Goal: Transaction & Acquisition: Obtain resource

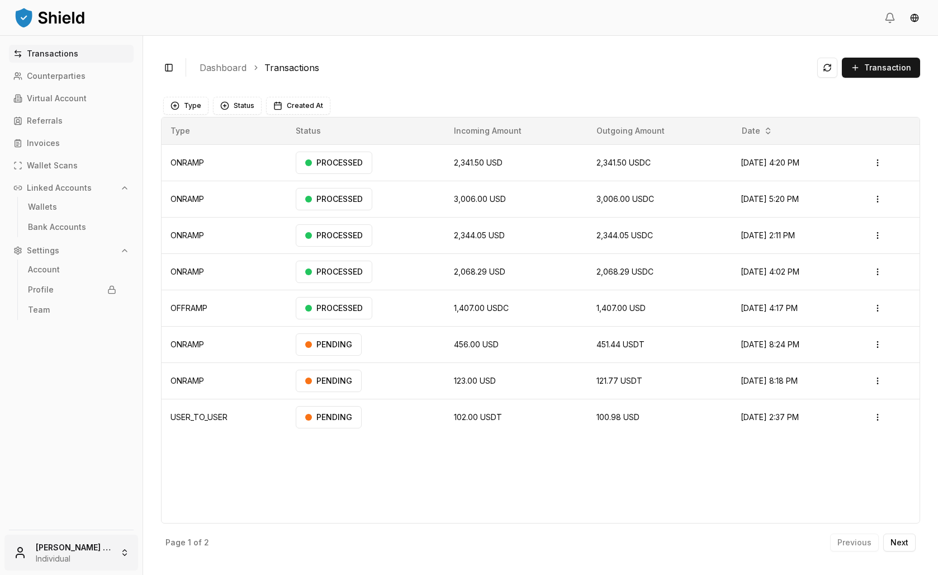
click at [92, 532] on html "Transactions Counterparties Virtual Account Referrals Invoices Wallet Scans Lin…" at bounding box center [469, 287] width 938 height 575
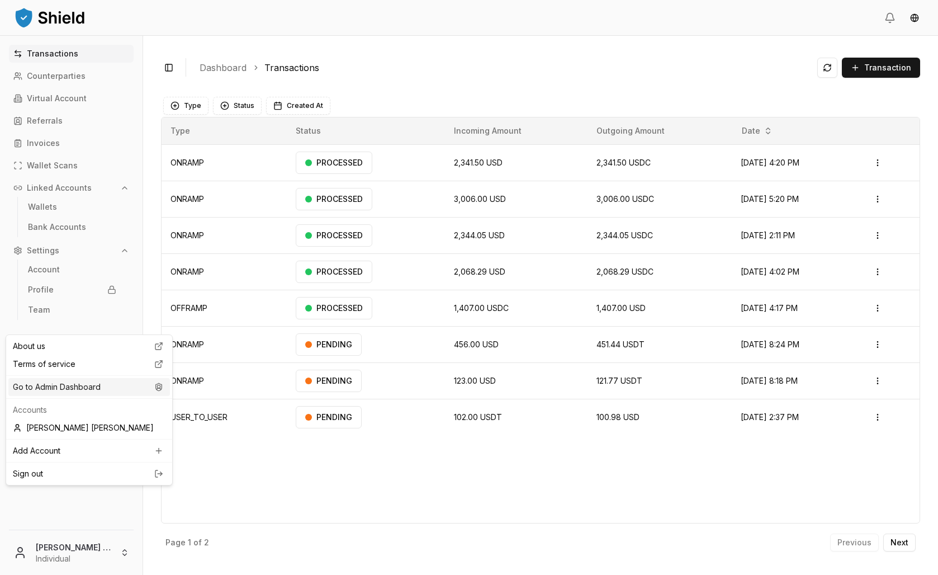
click at [109, 396] on div "Go to Admin Dashboard" at bounding box center [89, 387] width 162 height 18
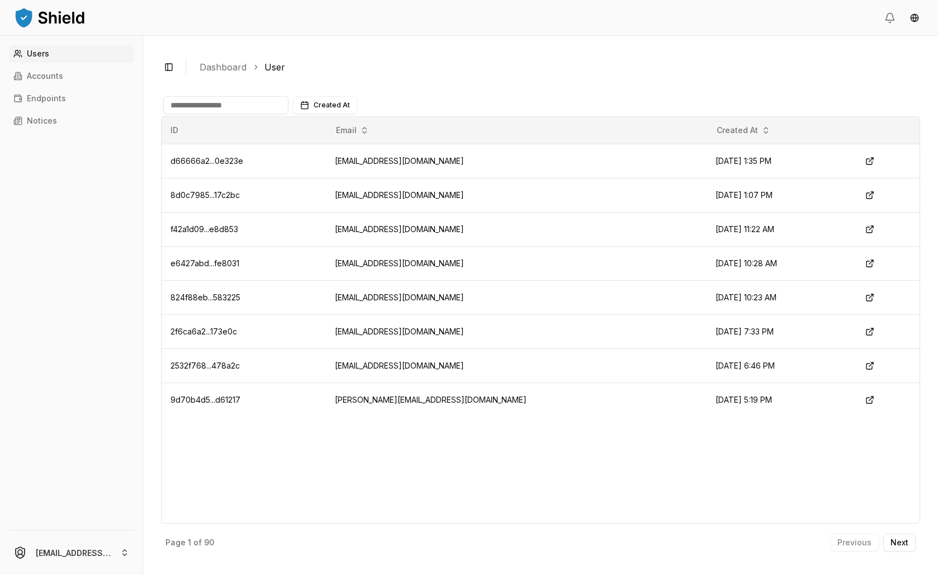
click at [269, 114] on input at bounding box center [225, 105] width 125 height 18
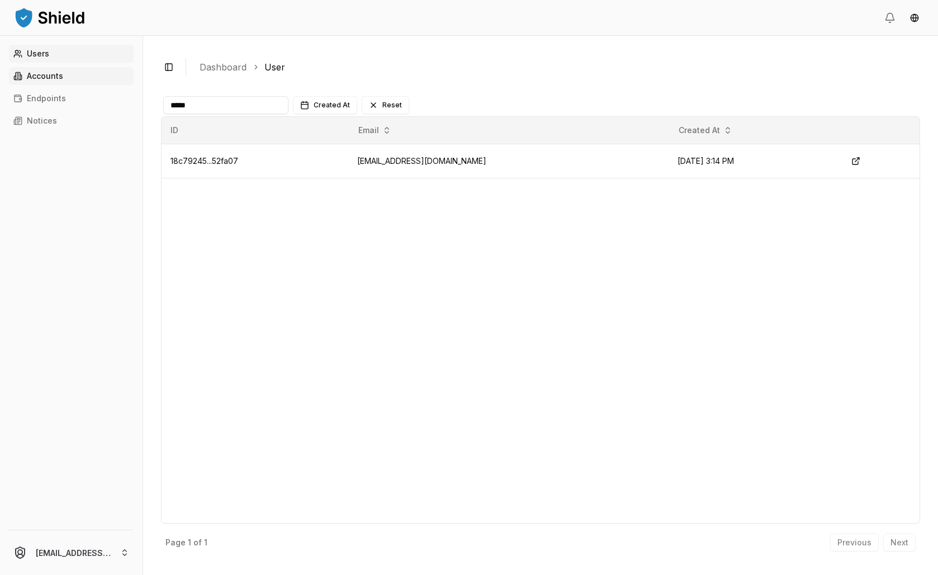
type input "*****"
click at [46, 85] on link "Accounts" at bounding box center [71, 76] width 125 height 18
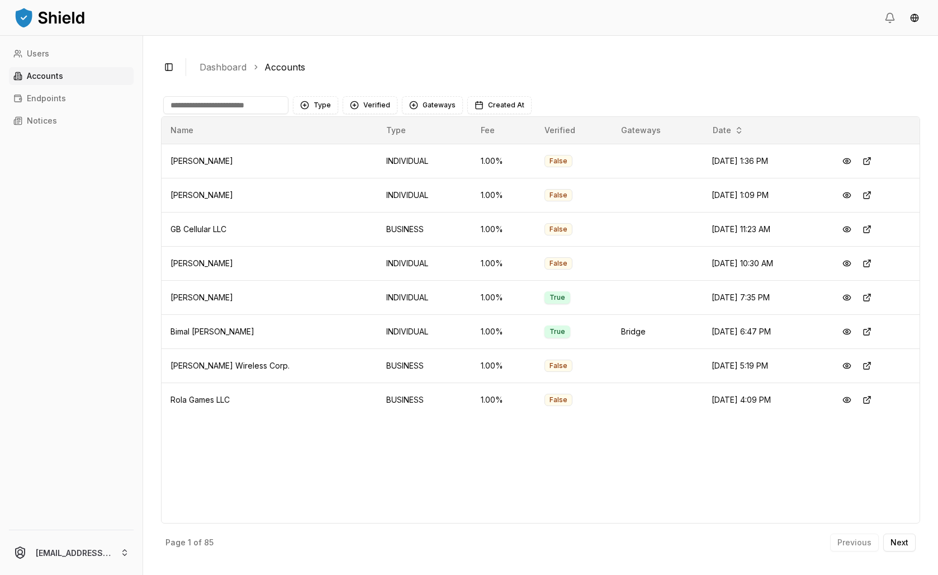
click at [258, 114] on input at bounding box center [225, 105] width 125 height 18
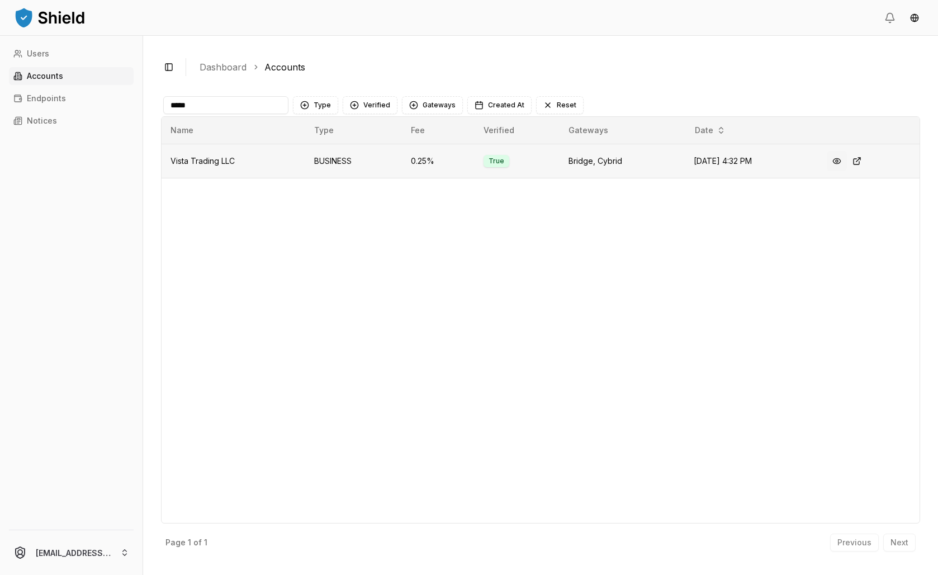
type input "*****"
click at [847, 171] on button at bounding box center [837, 161] width 20 height 20
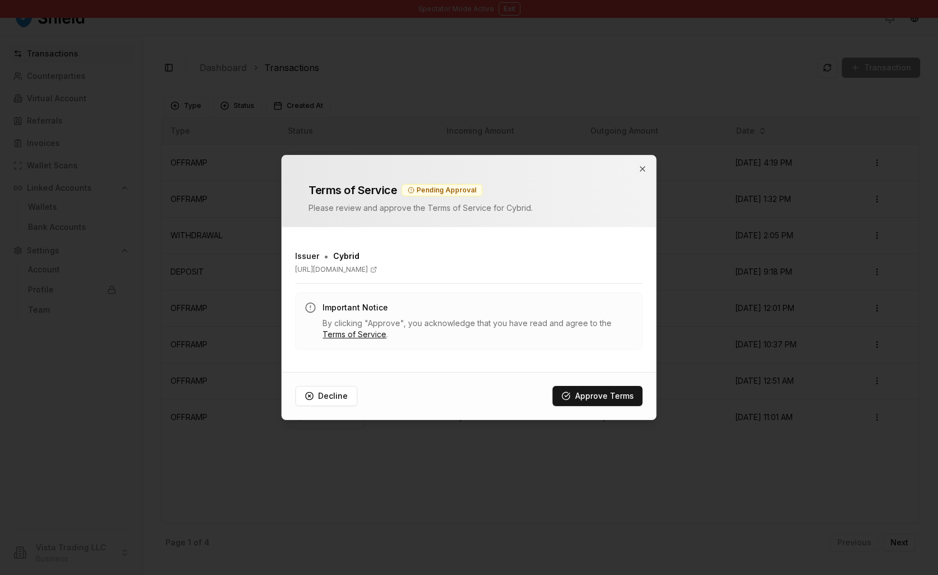
click at [718, 145] on div at bounding box center [469, 287] width 938 height 575
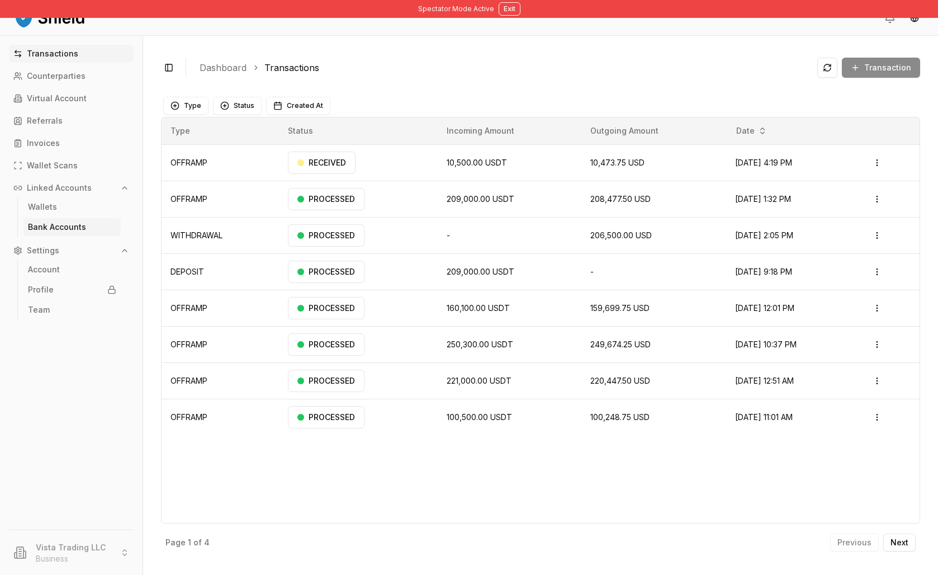
click at [112, 236] on link "Bank Accounts" at bounding box center [71, 227] width 97 height 18
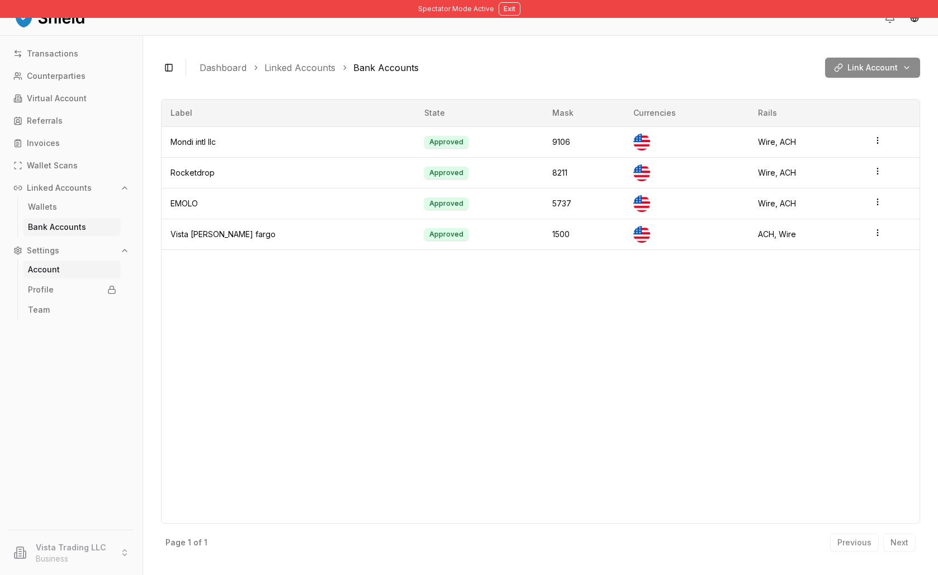
click at [78, 278] on link "Account" at bounding box center [71, 269] width 97 height 18
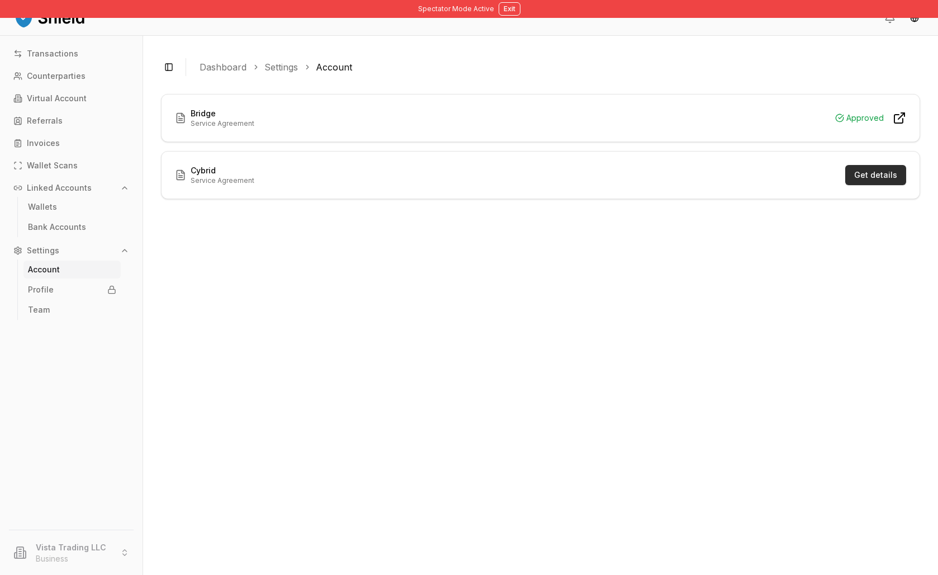
click at [846, 185] on button "Get details" at bounding box center [875, 175] width 61 height 20
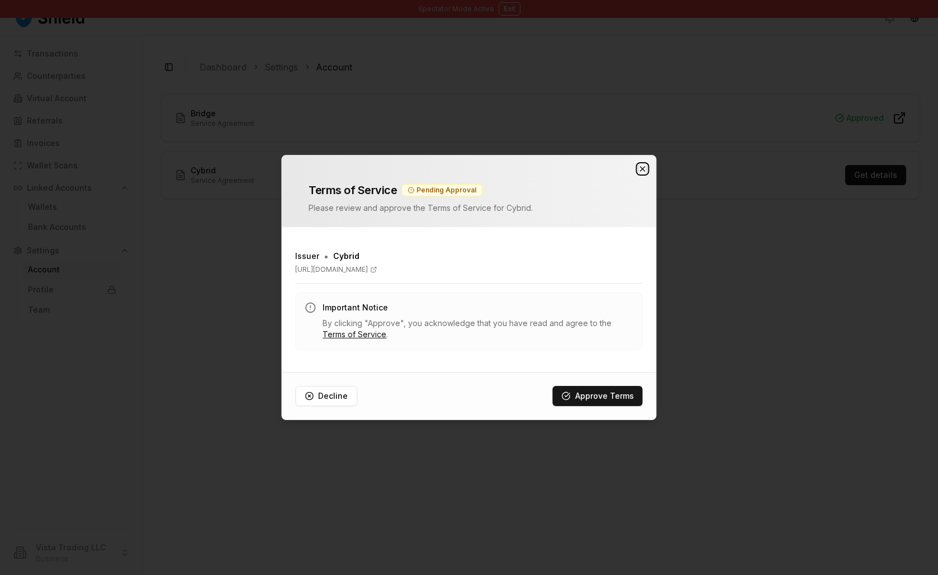
click at [641, 164] on icon "button" at bounding box center [642, 168] width 9 height 9
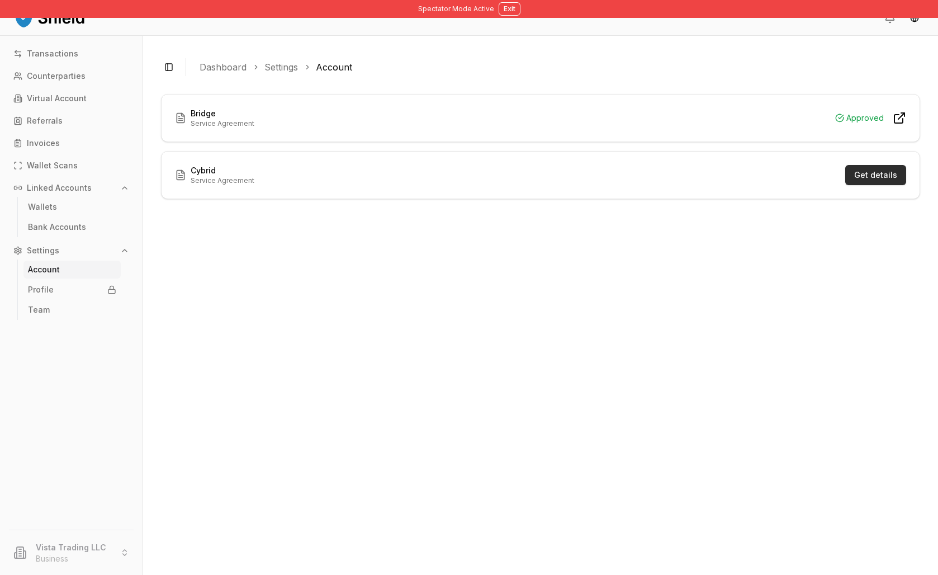
click at [865, 185] on button "Get details" at bounding box center [875, 175] width 61 height 20
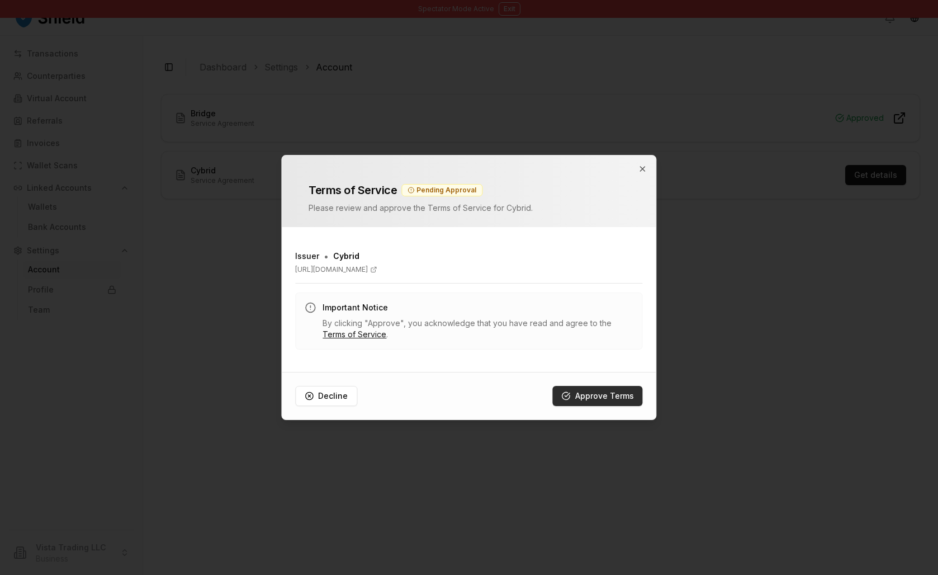
click at [587, 406] on button "Approve Terms" at bounding box center [598, 396] width 90 height 20
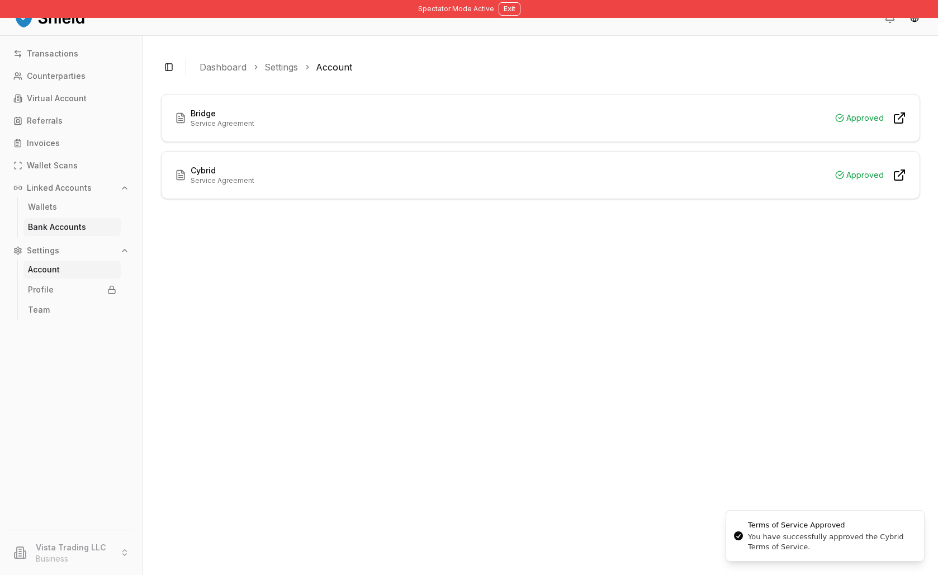
click at [86, 231] on p "Bank Accounts" at bounding box center [57, 227] width 58 height 8
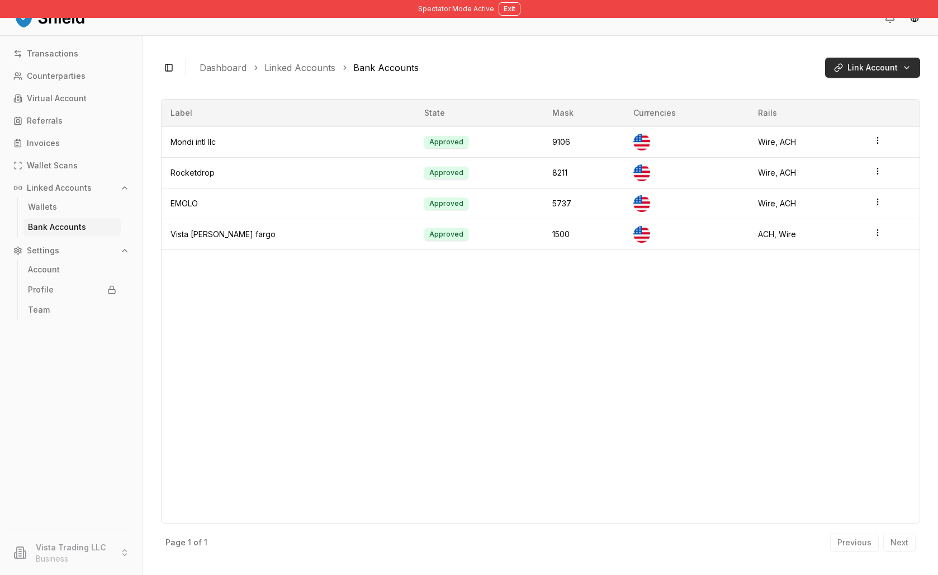
click at [835, 89] on html "Spectator Mode Active Exit Transactions Counterparties Virtual Account Referral…" at bounding box center [469, 287] width 938 height 575
click at [873, 123] on div "Plaid Connect automatically Connect" at bounding box center [794, 119] width 155 height 34
click at [854, 78] on html "Spectator Mode Active Exit Transactions Counterparties Virtual Account Referral…" at bounding box center [469, 287] width 938 height 575
click at [866, 127] on button "Connect" at bounding box center [844, 119] width 41 height 18
click at [844, 85] on html "Spectator Mode Active Exit Transactions Counterparties Virtual Account Referral…" at bounding box center [469, 287] width 938 height 575
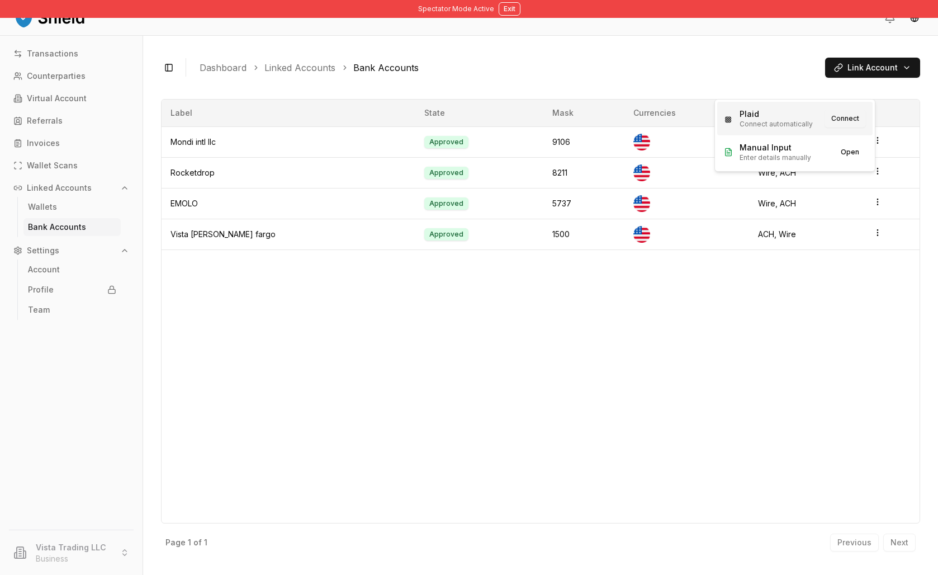
click at [866, 127] on button "Connect" at bounding box center [844, 119] width 41 height 18
click at [723, 74] on ol "Dashboard Linked Accounts Bank Accounts" at bounding box center [508, 67] width 617 height 13
click at [872, 89] on html "Spectator Mode Active Exit Transactions Counterparties Virtual Account Referral…" at bounding box center [469, 287] width 938 height 575
click at [813, 124] on span "Connect automatically" at bounding box center [775, 124] width 73 height 9
click at [837, 89] on html "Spectator Mode Active Exit Transactions Counterparties Virtual Account Referral…" at bounding box center [469, 287] width 938 height 575
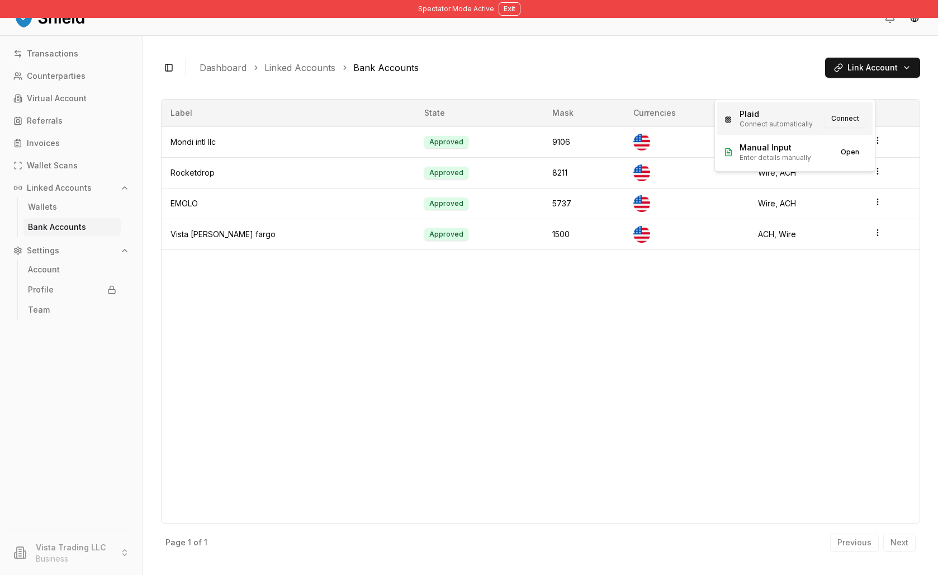
click at [866, 127] on button "Connect" at bounding box center [844, 119] width 41 height 18
click at [854, 80] on html "Spectator Mode Active Exit Transactions Counterparties Virtual Account Referral…" at bounding box center [469, 287] width 938 height 575
click at [813, 126] on span "Connect automatically" at bounding box center [775, 124] width 73 height 9
click at [895, 80] on html "Spectator Mode Active Exit Transactions Counterparties Virtual Account Referral…" at bounding box center [469, 287] width 938 height 575
click at [866, 125] on button "Connect" at bounding box center [844, 119] width 41 height 18
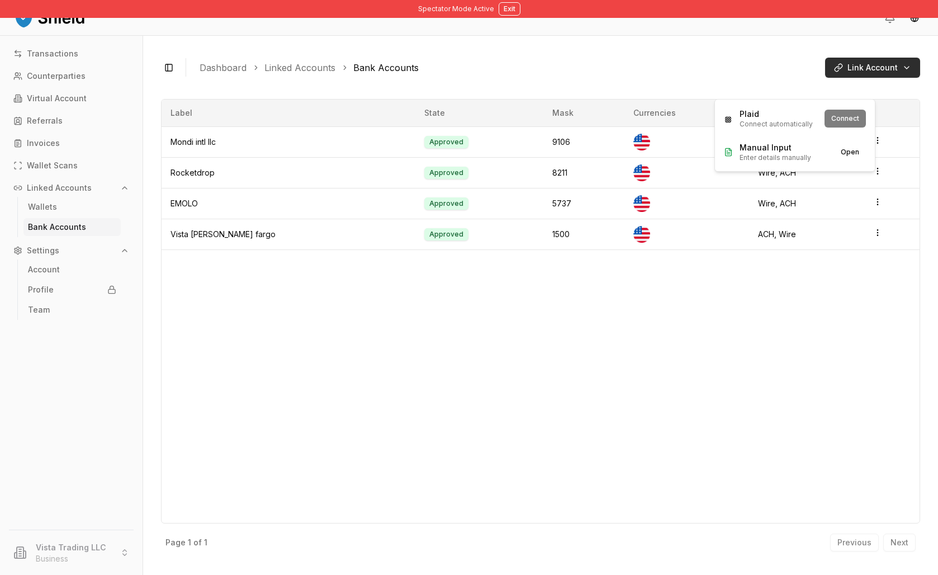
click at [880, 90] on html "Spectator Mode Active Exit Transactions Counterparties Virtual Account Referral…" at bounding box center [469, 287] width 938 height 575
click at [827, 159] on div "Manual Input Enter details manually" at bounding box center [775, 152] width 103 height 20
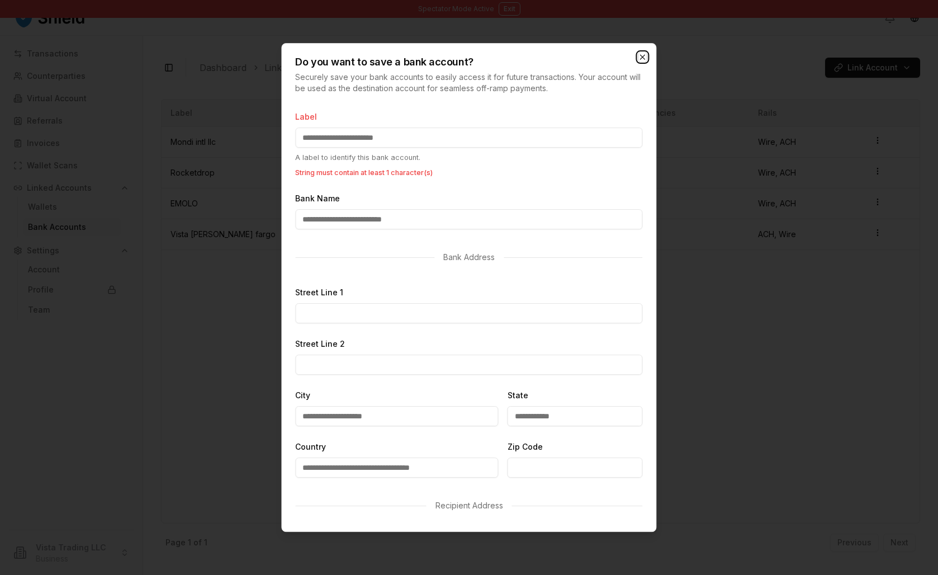
click at [641, 61] on icon "button" at bounding box center [642, 57] width 9 height 9
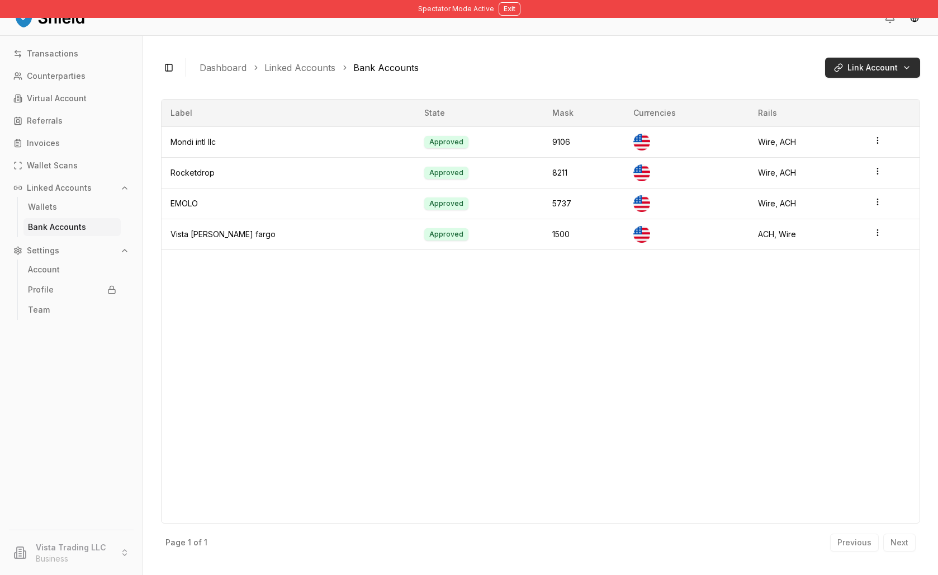
click at [861, 93] on html "Spectator Mode Active Exit Transactions Counterparties Virtual Account Referral…" at bounding box center [469, 287] width 938 height 575
click at [866, 127] on button "Connect" at bounding box center [844, 119] width 41 height 18
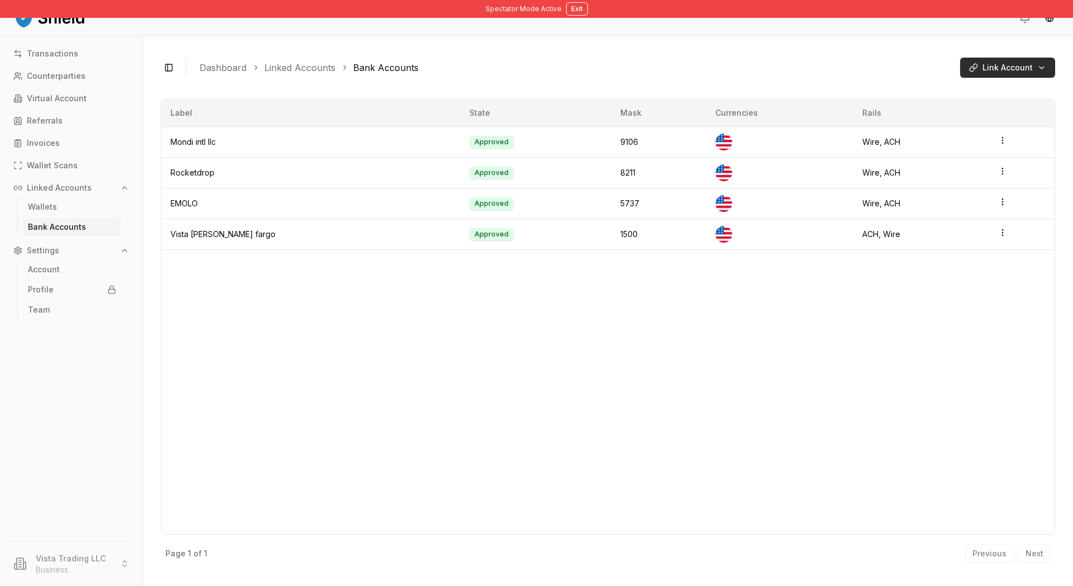
click at [937, 85] on html "Spectator Mode Active Exit Transactions Counterparties Virtual Account Referral…" at bounding box center [536, 293] width 1073 height 586
click at [532, 339] on html "Spectator Mode Active Exit Transactions Counterparties Virtual Account Referral…" at bounding box center [536, 293] width 1073 height 586
drag, startPoint x: 922, startPoint y: 58, endPoint x: 1073, endPoint y: 112, distance: 159.8
click at [937, 112] on div "Toggle Sidebar Dashboard Linked Accounts Bank Accounts Link Account Mondi intl …" at bounding box center [608, 311] width 930 height 550
click at [872, 74] on ol "Dashboard Linked Accounts Bank Accounts" at bounding box center [576, 67] width 752 height 13
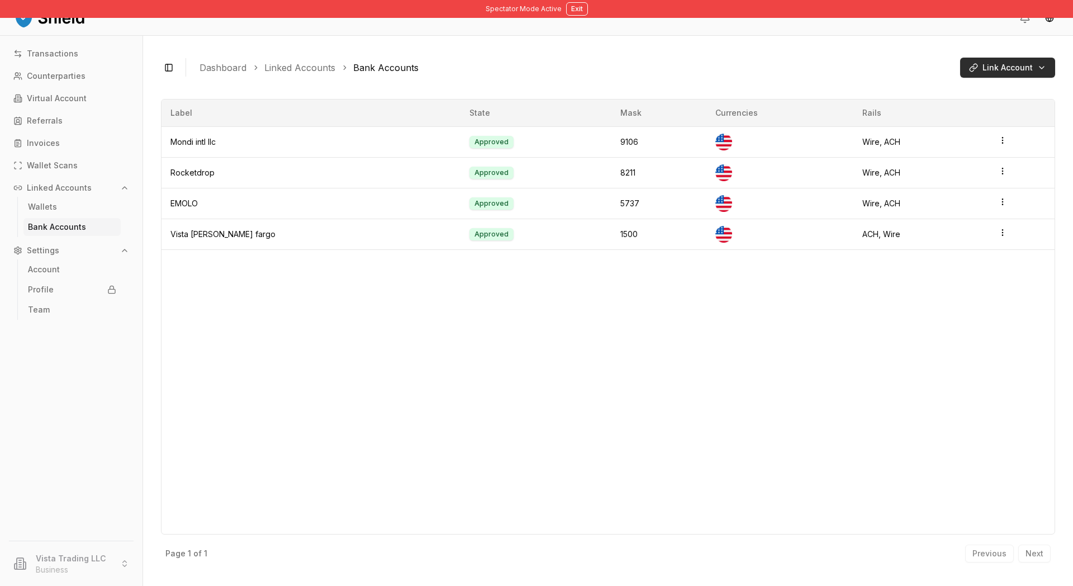
click at [937, 84] on html "Spectator Mode Active Exit Transactions Counterparties Virtual Account Referral…" at bounding box center [536, 293] width 1073 height 586
click at [937, 127] on button "Connect" at bounding box center [980, 119] width 41 height 18
click at [937, 93] on html "Spectator Mode Active Exit Transactions Counterparties Virtual Account Referral…" at bounding box center [536, 293] width 1073 height 586
click at [653, 339] on html "Spectator Mode Active Exit Transactions Counterparties Virtual Account Referral…" at bounding box center [536, 293] width 1073 height 586
click at [937, 82] on html "Spectator Mode Active Exit Transactions Counterparties Virtual Account Referral…" at bounding box center [536, 293] width 1073 height 586
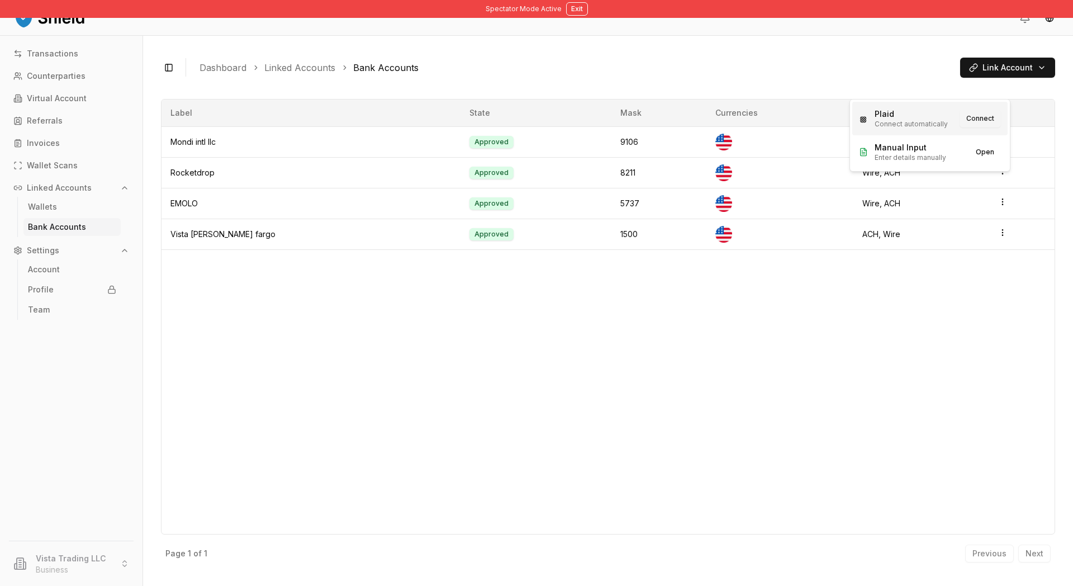
click at [937, 126] on button "Connect" at bounding box center [980, 119] width 41 height 18
click at [937, 83] on html "Spectator Mode Active Exit Transactions Counterparties Virtual Account Referral…" at bounding box center [536, 293] width 1073 height 586
click at [864, 72] on html "Spectator Mode Active Exit Transactions Counterparties Virtual Account Referral…" at bounding box center [536, 293] width 1073 height 586
click at [684, 357] on div "Label State Mask Currencies Rails Mondi intl llc Approved 9106 Wire, ACH Rocket…" at bounding box center [608, 316] width 894 height 435
click at [937, 83] on html "Spectator Mode Active Exit Transactions Counterparties Virtual Account Referral…" at bounding box center [536, 293] width 1073 height 586
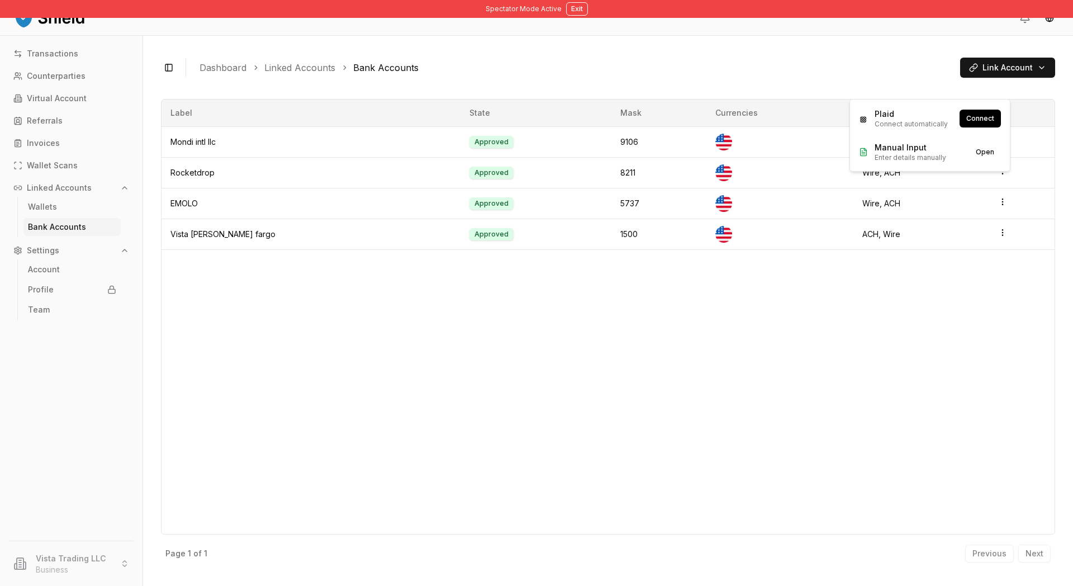
click at [854, 65] on html "Spectator Mode Active Exit Transactions Counterparties Virtual Account Referral…" at bounding box center [536, 293] width 1073 height 586
click at [937, 80] on html "Spectator Mode Active Exit Transactions Counterparties Virtual Account Referral…" at bounding box center [536, 293] width 1073 height 586
click at [937, 125] on button "Connect" at bounding box center [980, 119] width 41 height 18
click at [994, 89] on html "Spectator Mode Active Exit Transactions Counterparties Virtual Account Referral…" at bounding box center [536, 293] width 1073 height 586
click at [907, 89] on html "Spectator Mode Active Exit Transactions Counterparties Virtual Account Referral…" at bounding box center [536, 293] width 1073 height 586
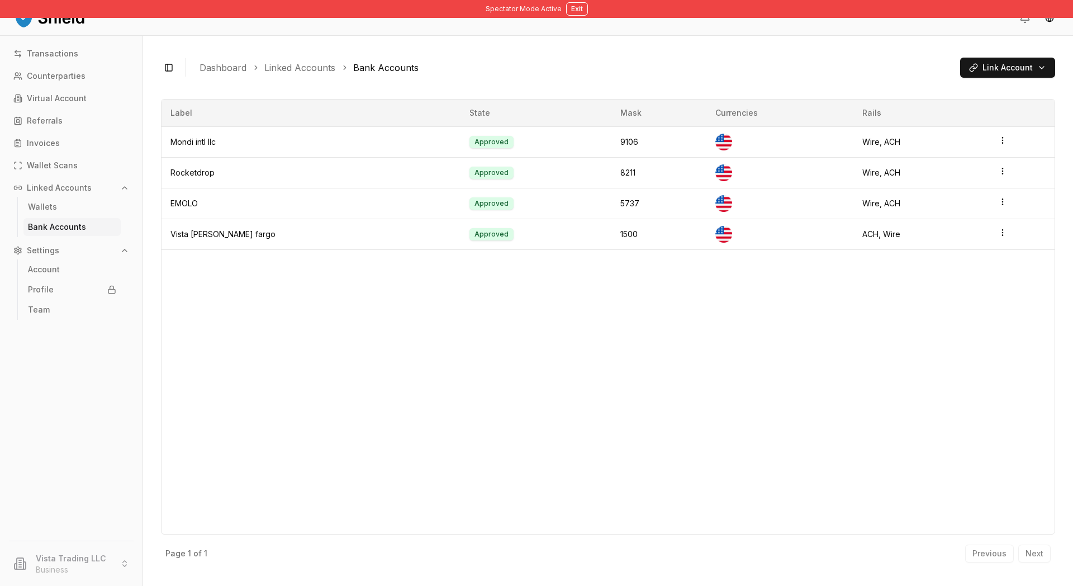
click at [883, 81] on div "Toggle Sidebar Dashboard Linked Accounts Bank Accounts Link Account" at bounding box center [608, 67] width 894 height 27
click at [985, 90] on html "Spectator Mode Active Exit Transactions Counterparties Virtual Account Referral…" at bounding box center [536, 293] width 1073 height 586
click at [900, 96] on html "Spectator Mode Active Exit Transactions Counterparties Virtual Account Referral…" at bounding box center [536, 293] width 1073 height 586
click at [863, 74] on ol "Dashboard Linked Accounts Bank Accounts" at bounding box center [576, 67] width 752 height 13
click at [947, 85] on html "Spectator Mode Active Exit Transactions Counterparties Virtual Account Referral…" at bounding box center [536, 293] width 1073 height 586
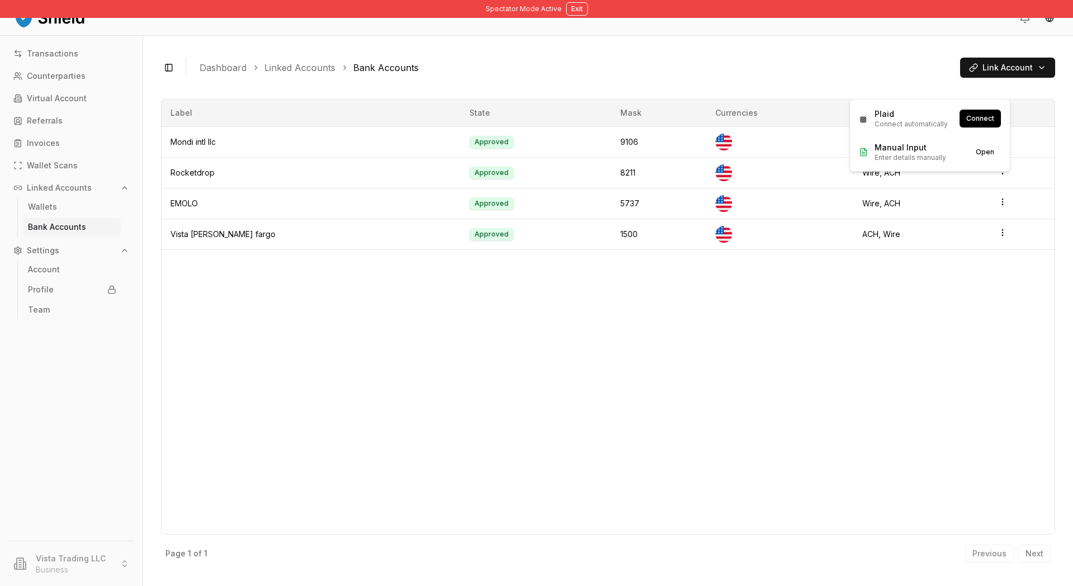
click at [719, 69] on html "Spectator Mode Active Exit Transactions Counterparties Virtual Account Referral…" at bounding box center [536, 293] width 1073 height 586
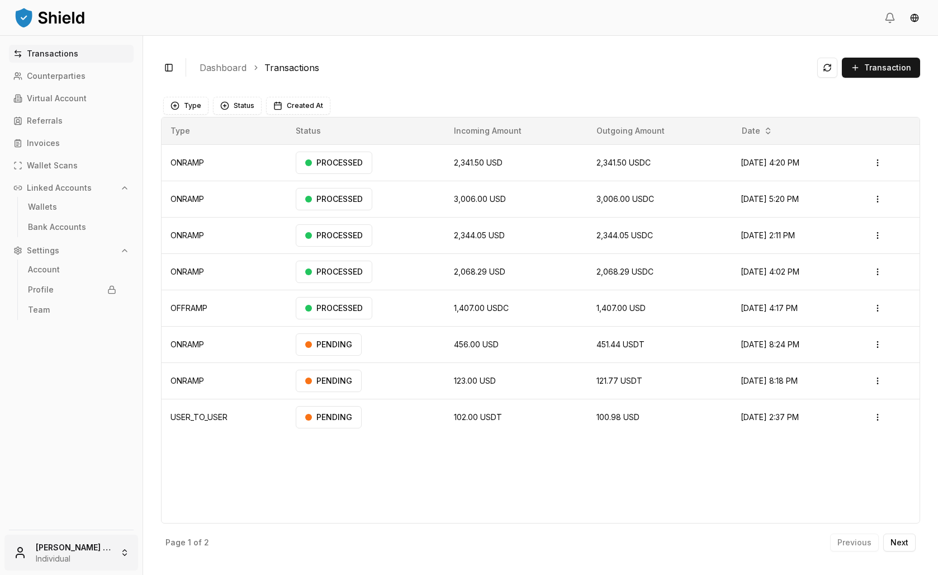
click at [105, 539] on html "Transactions Counterparties Virtual Account Referrals Invoices Wallet Scans Lin…" at bounding box center [469, 287] width 938 height 575
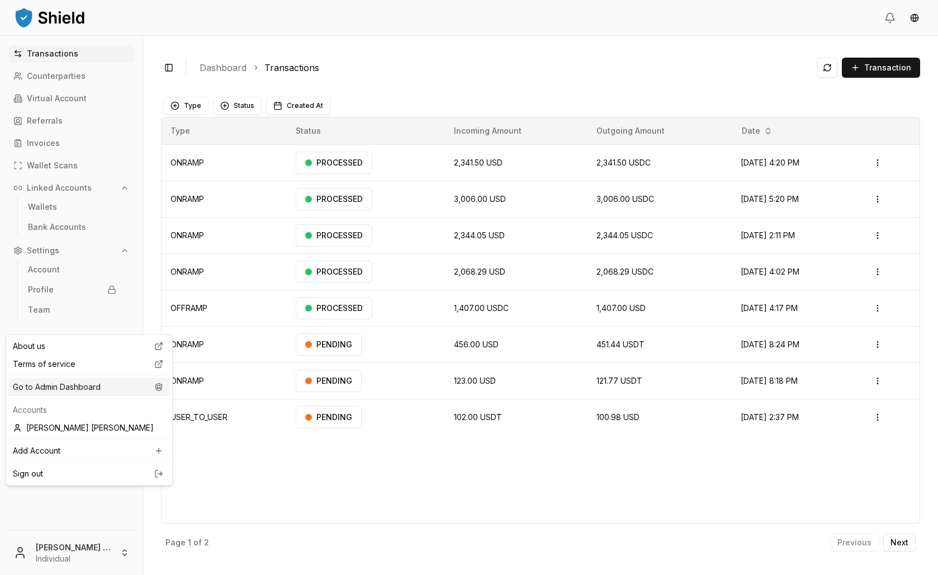
click at [95, 396] on div "Go to Admin Dashboard" at bounding box center [89, 387] width 162 height 18
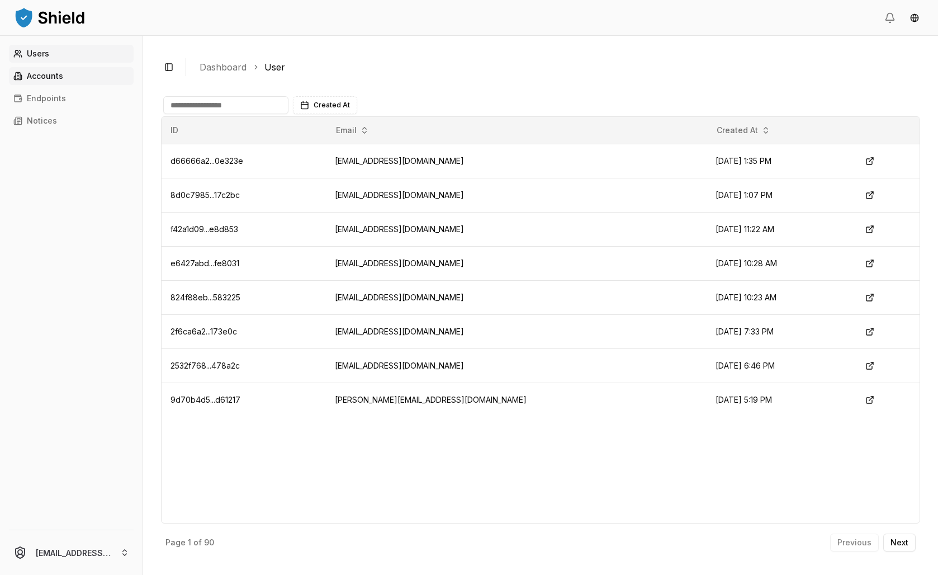
click at [104, 85] on link "Accounts" at bounding box center [71, 76] width 125 height 18
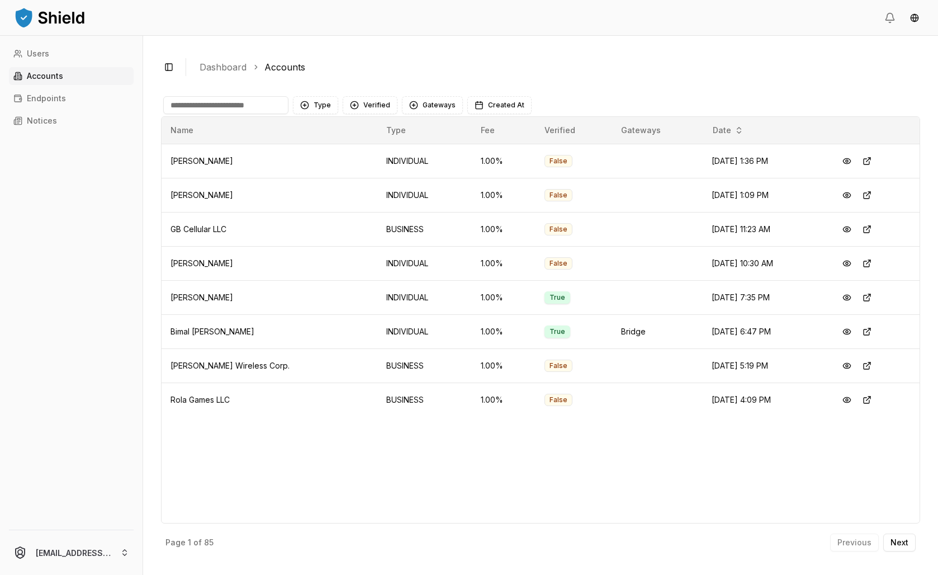
click at [288, 114] on input at bounding box center [225, 105] width 125 height 18
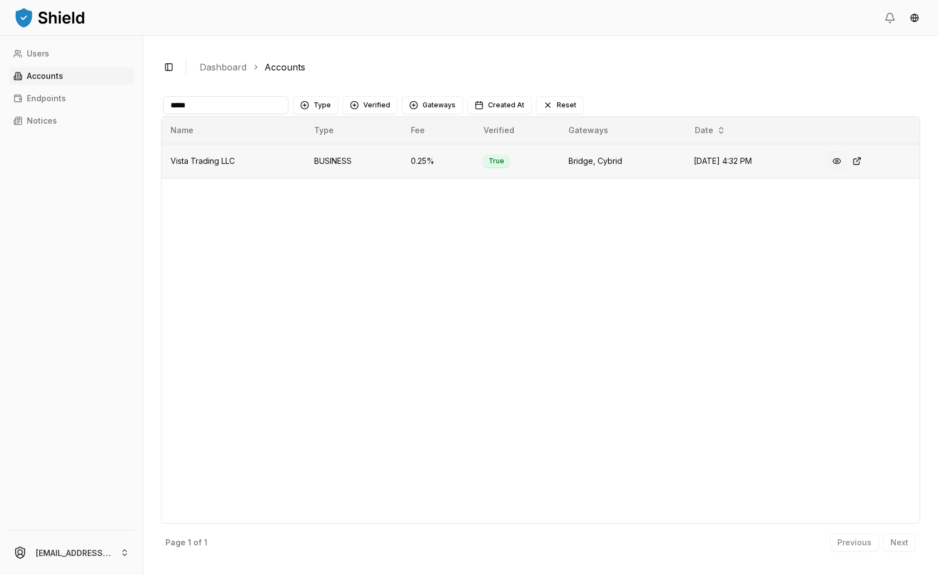
type input "*****"
click at [843, 171] on button at bounding box center [837, 161] width 20 height 20
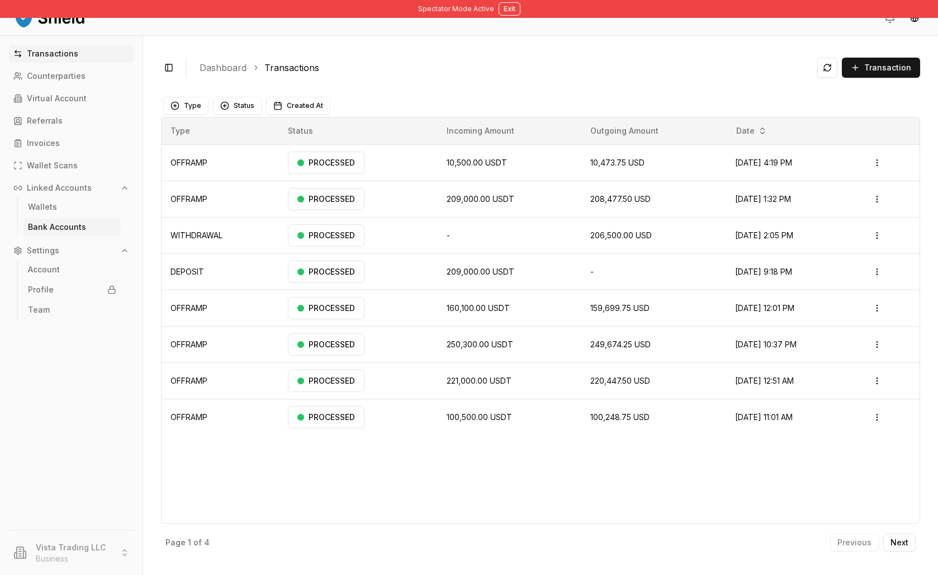
click at [77, 231] on p "Bank Accounts" at bounding box center [57, 227] width 58 height 8
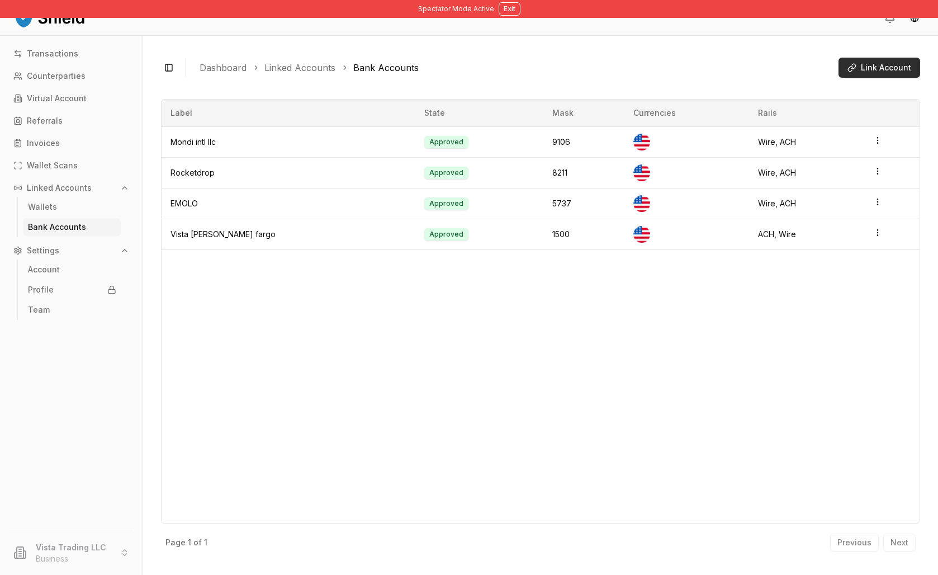
click at [878, 73] on span "Link Account" at bounding box center [886, 67] width 50 height 11
